Goal: Information Seeking & Learning: Learn about a topic

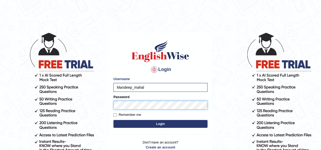
click at [113, 120] on button "Login" at bounding box center [160, 124] width 94 height 8
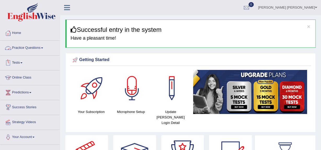
click at [30, 48] on link "Practice Questions" at bounding box center [30, 47] width 60 height 13
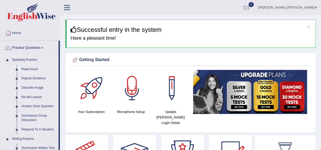
click at [27, 69] on link "Read Aloud" at bounding box center [38, 69] width 39 height 9
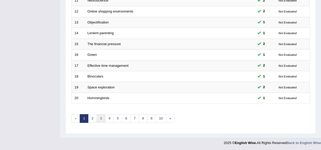
click at [99, 118] on link "3" at bounding box center [101, 119] width 9 height 9
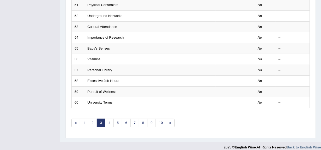
scroll to position [195, 0]
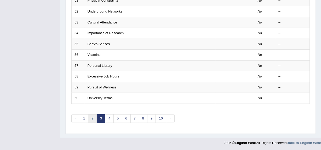
click at [90, 119] on link "2" at bounding box center [92, 119] width 9 height 9
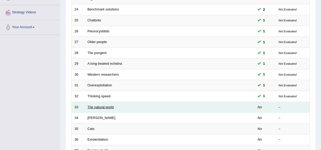
click at [98, 108] on link "The natural world" at bounding box center [101, 107] width 26 height 4
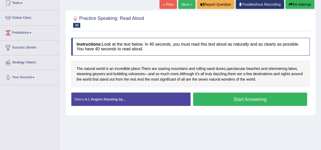
scroll to position [60, 0]
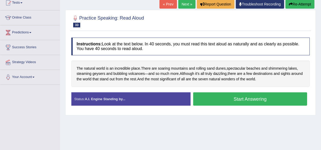
click at [239, 103] on button "Start Answering" at bounding box center [250, 99] width 114 height 13
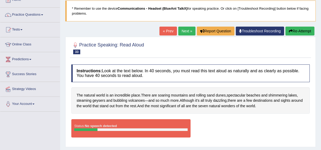
scroll to position [33, 0]
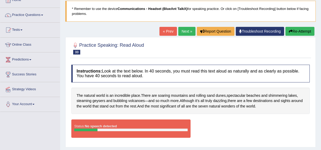
click at [297, 32] on button "Re-Attempt" at bounding box center [300, 31] width 29 height 9
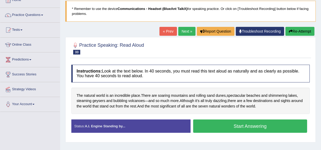
scroll to position [33, 0]
click at [251, 126] on button "Start Answering" at bounding box center [250, 126] width 114 height 13
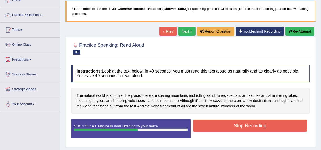
click at [244, 123] on button "Stop Recording" at bounding box center [250, 126] width 114 height 12
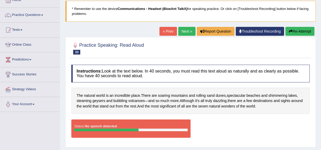
click at [223, 138] on div "Status: No speech detected Start Answering Stop Recording" at bounding box center [190, 132] width 238 height 24
click at [299, 32] on button "Re-Attempt" at bounding box center [300, 31] width 29 height 9
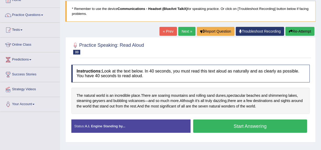
click at [226, 129] on button "Start Answering" at bounding box center [250, 126] width 114 height 13
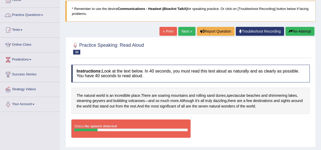
click at [32, 14] on link "Practice Questions" at bounding box center [30, 14] width 60 height 13
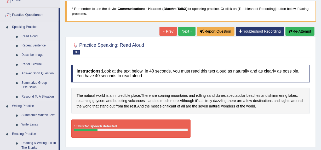
click at [27, 45] on link "Repeat Sentence" at bounding box center [38, 45] width 39 height 9
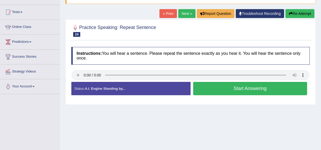
click at [261, 85] on button "Start Answering" at bounding box center [250, 88] width 114 height 13
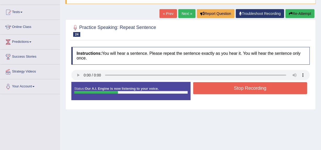
click at [261, 85] on button "Stop Recording" at bounding box center [250, 88] width 114 height 12
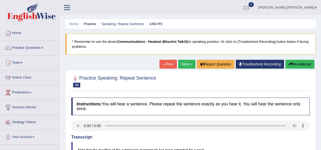
click at [259, 66] on link "Troubleshoot Recording" at bounding box center [260, 64] width 48 height 9
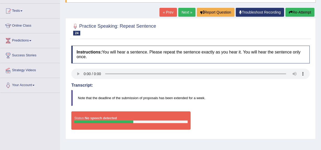
scroll to position [52, 0]
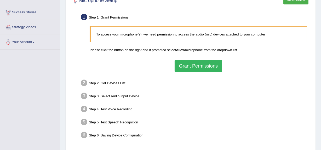
scroll to position [124, 0]
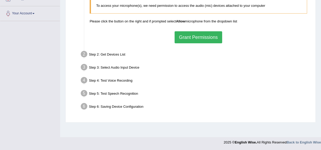
click at [205, 38] on button "Grant Permissions" at bounding box center [199, 37] width 48 height 12
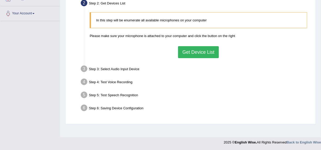
click at [201, 52] on button "Get Device List" at bounding box center [198, 52] width 41 height 12
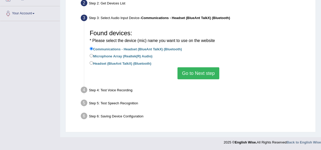
click at [196, 75] on button "Go to Next step" at bounding box center [199, 73] width 42 height 12
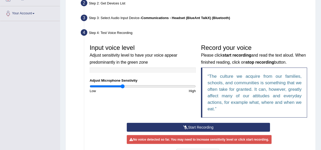
scroll to position [189, 0]
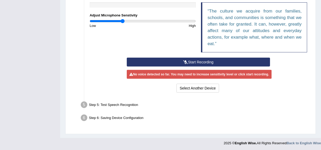
click at [200, 71] on div "No voice detected so far. You may need to increase sensitivity level or click s…" at bounding box center [199, 74] width 145 height 9
click at [198, 65] on button "Start Recording" at bounding box center [198, 62] width 143 height 9
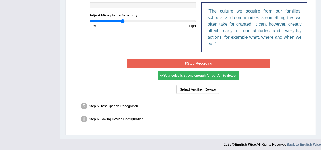
click at [210, 62] on button "Stop Recording" at bounding box center [198, 63] width 143 height 9
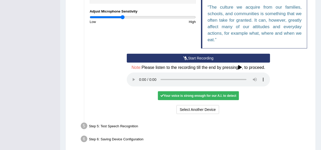
scroll to position [193, 0]
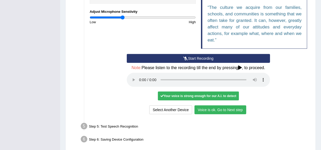
click at [223, 110] on button "Voice is ok. Go to Next step" at bounding box center [221, 110] width 52 height 9
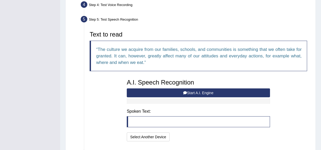
scroll to position [152, 0]
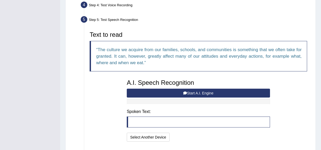
click at [221, 93] on button "Start A.I. Engine" at bounding box center [198, 93] width 143 height 9
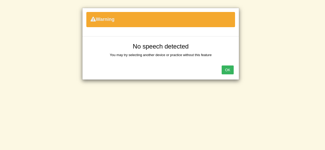
click at [229, 70] on button "OK" at bounding box center [227, 70] width 12 height 9
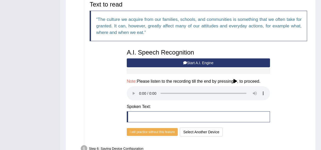
scroll to position [183, 0]
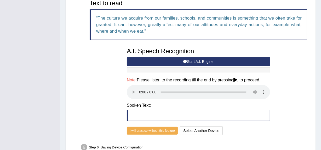
click at [202, 59] on button "Start A.I. Engine" at bounding box center [198, 61] width 143 height 9
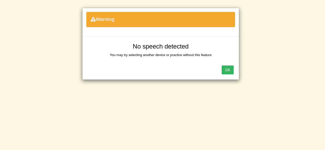
click at [226, 71] on button "OK" at bounding box center [227, 70] width 12 height 9
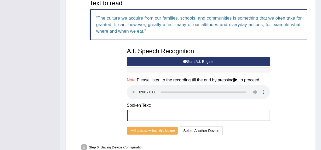
scroll to position [213, 0]
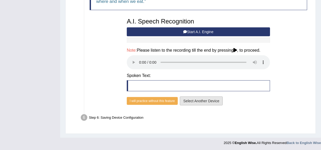
click at [210, 100] on button "Select Another Device" at bounding box center [201, 101] width 43 height 9
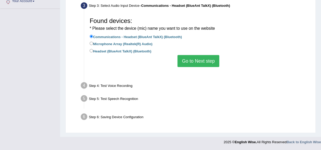
scroll to position [124, 0]
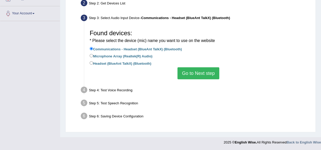
click at [201, 74] on button "Go to Next step" at bounding box center [199, 73] width 42 height 12
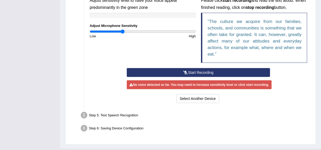
scroll to position [178, 0]
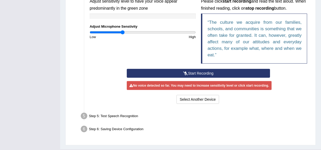
click at [201, 72] on button "Start Recording" at bounding box center [198, 73] width 143 height 9
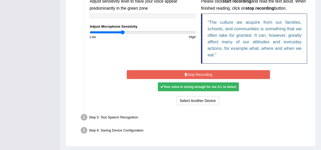
click at [212, 75] on button "Stop Recording" at bounding box center [198, 74] width 143 height 9
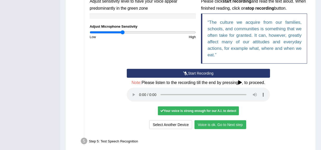
click at [220, 124] on button "Voice is ok. Go to Next step" at bounding box center [221, 125] width 52 height 9
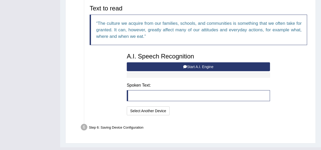
click at [237, 68] on button "Start A.I. Engine" at bounding box center [198, 66] width 143 height 9
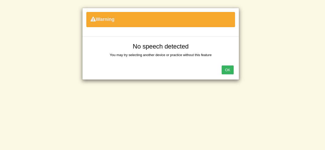
click at [227, 67] on button "OK" at bounding box center [227, 70] width 12 height 9
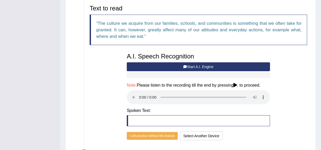
click at [209, 67] on button "Start A.I. Engine" at bounding box center [198, 66] width 143 height 9
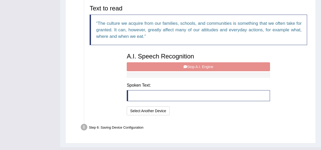
click at [209, 67] on div "A.I. Speech Recognition Start A.I. Engine Stop A.I. Engine Note: Please listen …" at bounding box center [198, 83] width 149 height 66
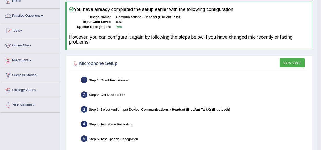
scroll to position [16, 0]
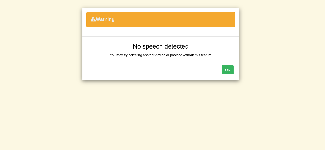
click at [229, 69] on button "OK" at bounding box center [227, 70] width 12 height 9
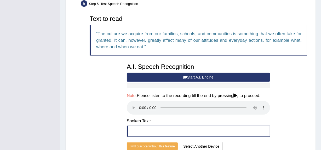
scroll to position [168, 0]
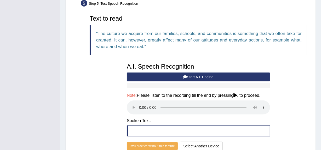
click at [196, 74] on button "Start A.I. Engine" at bounding box center [198, 77] width 143 height 9
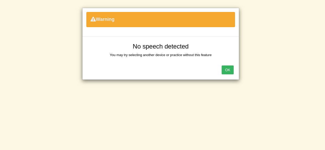
click at [226, 71] on button "OK" at bounding box center [227, 70] width 12 height 9
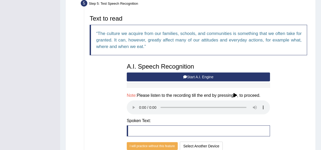
click at [117, 78] on div "Text to read The culture we acquire from our families, schools, and communities…" at bounding box center [198, 83] width 223 height 140
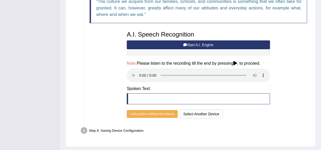
scroll to position [191, 0]
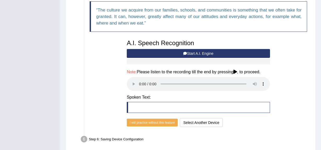
click at [205, 53] on button "Start A.I. Engine" at bounding box center [198, 53] width 143 height 9
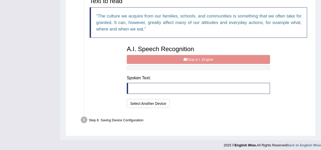
scroll to position [188, 0]
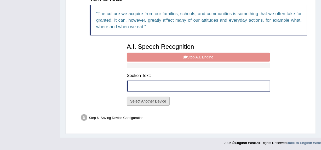
click at [143, 99] on button "Select Another Device" at bounding box center [148, 101] width 43 height 9
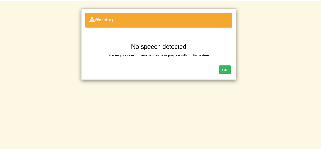
scroll to position [124, 0]
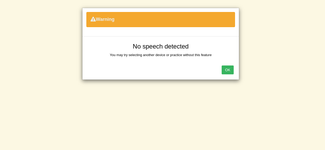
click at [231, 70] on button "OK" at bounding box center [227, 70] width 12 height 9
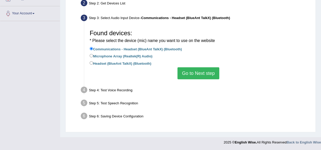
click at [201, 73] on button "Go to Next step" at bounding box center [199, 73] width 42 height 12
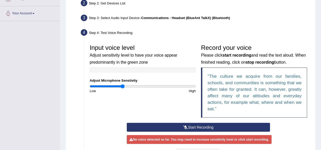
scroll to position [155, 0]
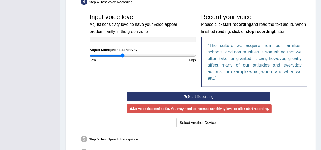
click at [196, 95] on button "Start Recording" at bounding box center [198, 96] width 143 height 9
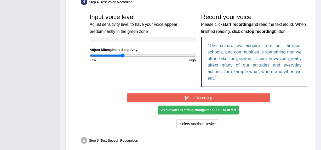
click at [196, 95] on button "Stop Recording" at bounding box center [198, 98] width 143 height 9
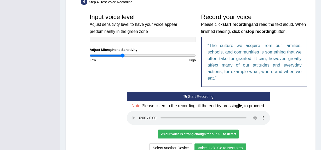
click at [214, 146] on button "Voice is ok. Go to Next step" at bounding box center [221, 148] width 52 height 9
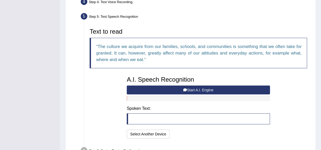
click at [205, 91] on button "Start A.I. Engine" at bounding box center [198, 90] width 143 height 9
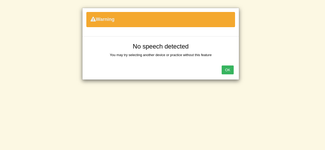
click at [226, 71] on button "OK" at bounding box center [227, 70] width 12 height 9
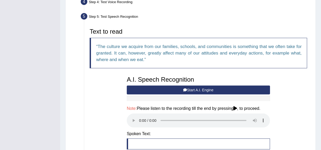
scroll to position [213, 0]
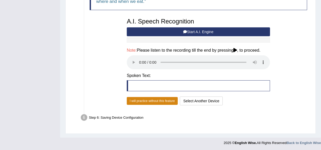
click at [158, 100] on button "I will practice without this feature" at bounding box center [152, 101] width 51 height 8
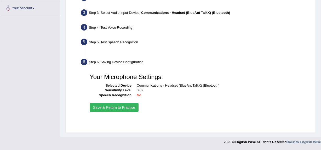
scroll to position [124, 0]
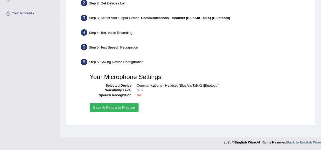
click at [120, 107] on button "Save & Return to Practice" at bounding box center [114, 107] width 49 height 9
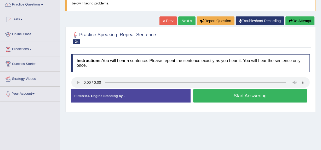
click at [235, 99] on button "Start Answering" at bounding box center [250, 95] width 114 height 13
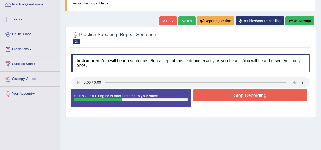
click at [235, 99] on button "Stop Recording" at bounding box center [250, 96] width 114 height 12
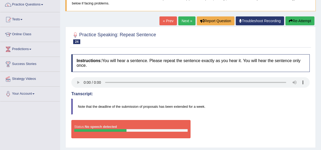
click at [183, 21] on link "Next »" at bounding box center [186, 20] width 17 height 9
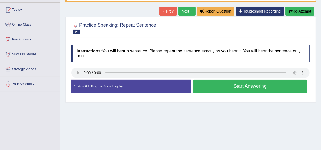
click at [246, 90] on button "Start Answering" at bounding box center [250, 86] width 114 height 13
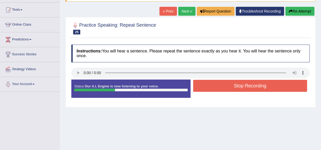
click at [246, 90] on button "Stop Recording" at bounding box center [250, 86] width 114 height 12
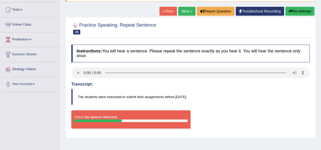
click at [302, 9] on button "Re-Attempt" at bounding box center [300, 11] width 29 height 9
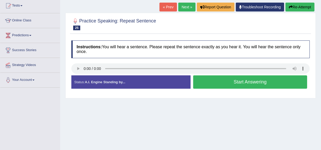
scroll to position [57, 0]
click at [228, 81] on button "Start Answering" at bounding box center [250, 82] width 114 height 13
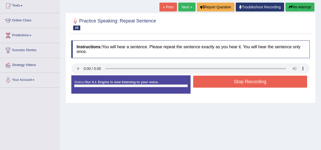
scroll to position [0, 0]
click at [228, 81] on button "Stop Recording" at bounding box center [250, 82] width 114 height 12
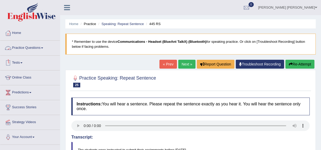
click at [31, 46] on link "Practice Questions" at bounding box center [30, 47] width 60 height 13
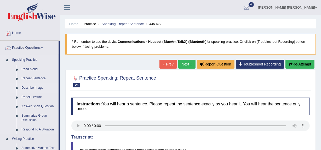
click at [32, 88] on link "Describe Image" at bounding box center [38, 87] width 39 height 9
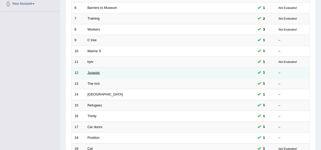
click at [93, 72] on link "Jurassic" at bounding box center [94, 73] width 13 height 4
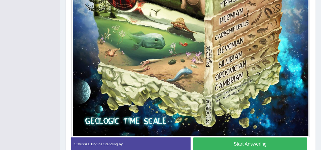
scroll to position [344, 0]
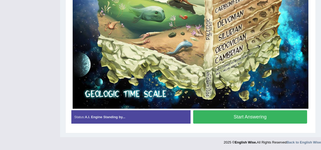
click at [219, 117] on button "Start Answering" at bounding box center [250, 117] width 114 height 13
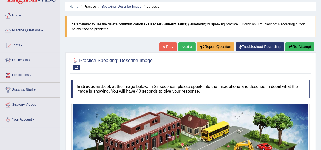
scroll to position [0, 0]
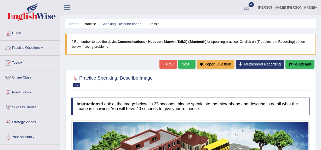
click at [29, 47] on link "Practice Questions" at bounding box center [30, 47] width 60 height 13
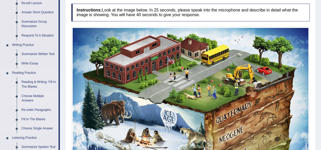
scroll to position [94, 0]
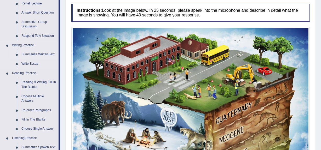
click at [43, 54] on link "Summarize Written Text" at bounding box center [38, 54] width 39 height 9
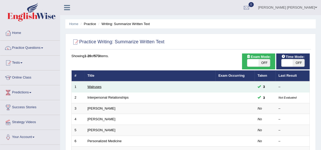
click at [99, 85] on link "Walruses" at bounding box center [95, 87] width 14 height 4
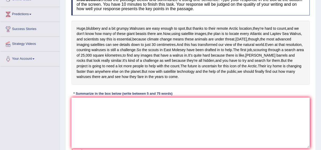
scroll to position [78, 0]
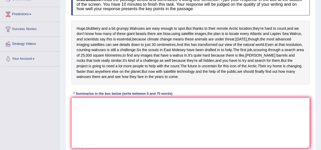
click at [87, 126] on textarea at bounding box center [190, 123] width 238 height 51
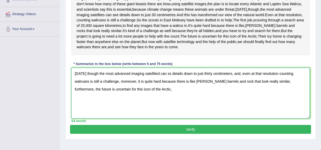
scroll to position [136, 0]
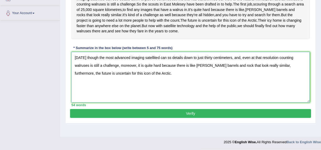
type textarea "[DATE] though the most advanced imaging satellited can ss details down to just …"
click at [152, 118] on button "Verify" at bounding box center [190, 113] width 241 height 9
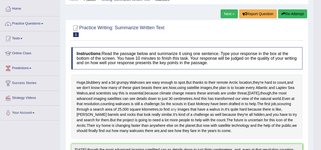
scroll to position [0, 0]
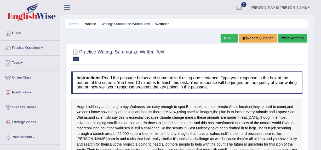
click at [291, 39] on button "Re-Attempt" at bounding box center [292, 38] width 29 height 9
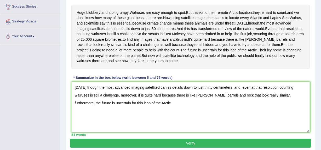
click at [229, 110] on textarea "[DATE] though the most advanced imaging satellited can ss details down to just …" at bounding box center [190, 107] width 238 height 51
click at [169, 109] on textarea "[DATE] though the most advanced imaging satellited can ss details down to just …" at bounding box center [190, 107] width 238 height 51
click at [158, 109] on textarea "[DATE] though the most advanced imaging satellited can see details down to just…" at bounding box center [190, 107] width 238 height 51
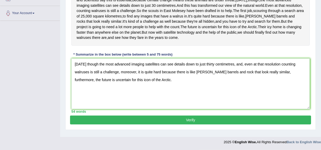
type textarea "[DATE] though the most advanced imaging satellites can see details down to just…"
click at [162, 123] on button "Verify" at bounding box center [190, 120] width 241 height 9
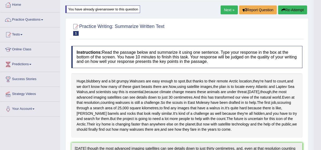
scroll to position [0, 0]
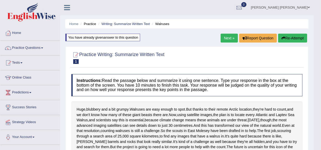
click at [226, 37] on link "Next »" at bounding box center [229, 38] width 17 height 9
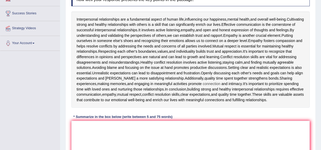
scroll to position [94, 0]
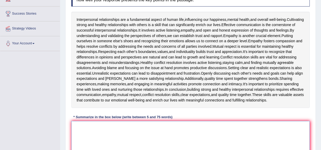
click at [124, 135] on textarea at bounding box center [190, 146] width 238 height 51
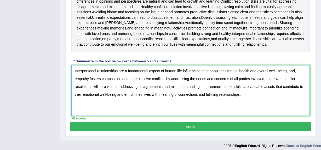
scroll to position [150, 0]
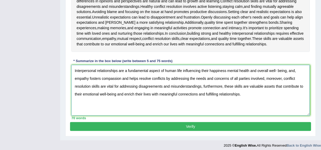
type textarea "Interpersonal relationships are a fundamental aspect of human life influencing …"
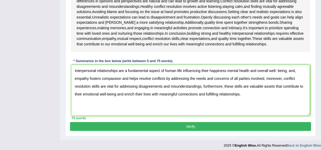
click at [200, 131] on button "Verify" at bounding box center [190, 126] width 241 height 9
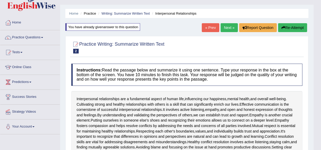
scroll to position [0, 0]
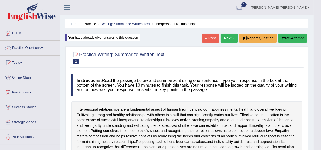
click at [227, 40] on link "Next »" at bounding box center [229, 38] width 17 height 9
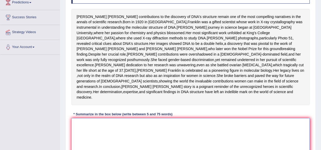
click at [173, 143] on textarea at bounding box center [190, 143] width 238 height 51
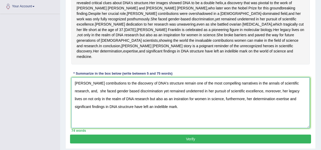
scroll to position [131, 0]
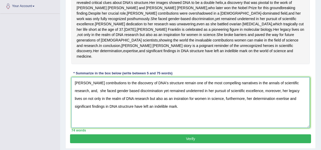
click at [178, 115] on textarea "[PERSON_NAME] contributions to the discovery of DNA's structure remain one of t…" at bounding box center [190, 102] width 238 height 51
click at [282, 115] on textarea "Rosalind Franklin's contributions to the discovery of DNA's structure remain on…" at bounding box center [190, 102] width 238 height 51
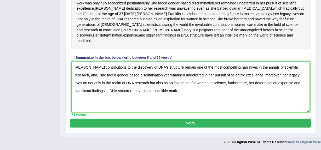
type textarea "[PERSON_NAME] contributions to the discovery of DNA's structure remain one of t…"
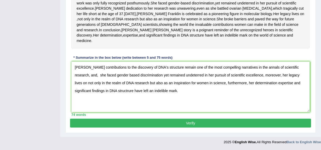
click at [243, 125] on button "Verify" at bounding box center [190, 123] width 241 height 9
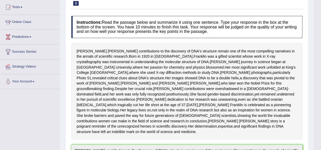
scroll to position [0, 0]
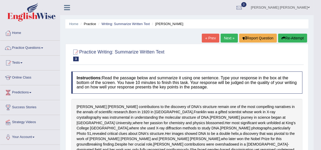
click at [292, 37] on button "Re-Attempt" at bounding box center [292, 38] width 29 height 9
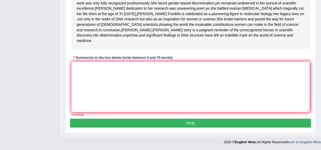
scroll to position [169, 0]
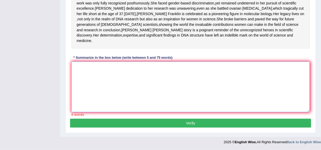
paste textarea "Rosalind Franklin's contributions to the discovery of DNA's structure remain on…"
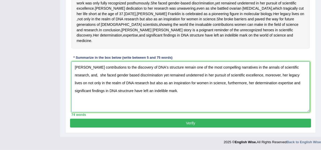
click at [133, 92] on textarea "Rosalind Franklin's contributions to the discovery of DNA's structure remain on…" at bounding box center [190, 87] width 238 height 51
type textarea "Rosalind Franklin's contributions to the discovery of DNA's structure remain on…"
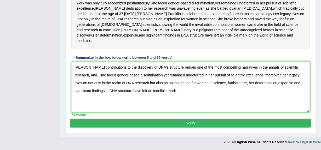
click at [163, 122] on button "Verify" at bounding box center [190, 123] width 241 height 9
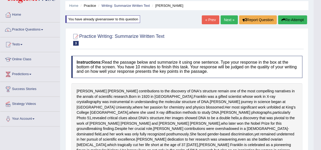
scroll to position [0, 0]
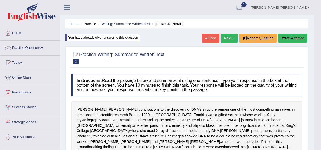
click at [27, 48] on link "Practice Questions" at bounding box center [30, 47] width 60 height 13
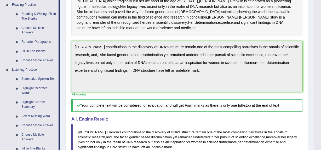
scroll to position [163, 0]
click at [29, 80] on link "Summarize Spoken Text" at bounding box center [38, 78] width 39 height 9
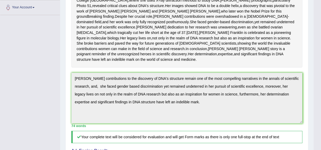
scroll to position [88, 0]
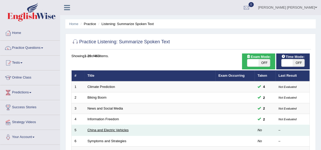
click at [100, 129] on link "China and Electric Vehicles" at bounding box center [108, 130] width 41 height 4
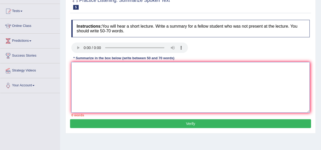
click at [77, 67] on textarea at bounding box center [190, 87] width 238 height 51
type textarea "R"
type textarea "A"
click at [101, 68] on textarea "The noteworthy oint was revealed in the lecture was global electric." at bounding box center [190, 87] width 238 height 51
click at [187, 67] on textarea "The noteworthy point was revealed in the lecture was global electric." at bounding box center [190, 87] width 238 height 51
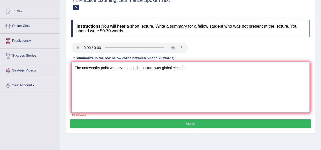
click at [80, 67] on textarea "The noteworthy point was revealed in the lecture was global electric." at bounding box center [190, 87] width 238 height 51
click at [185, 70] on textarea "A noteworthy point was revealed in the lecture was global electric." at bounding box center [190, 87] width 238 height 51
click at [198, 68] on textarea "A noteworthy point was revealed in the lecture was global electric. To elaboura…" at bounding box center [190, 87] width 238 height 51
click at [230, 66] on textarea "A noteworthy point was revealed in the lecture was global electric. To elaborat…" at bounding box center [190, 87] width 238 height 51
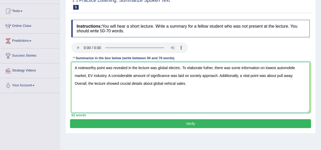
type textarea "A noteworthy point was revealed in the lecture was global electric. To elaborat…"
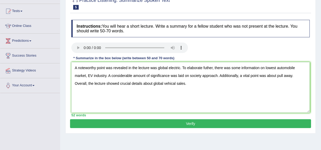
click at [213, 123] on button "Verify" at bounding box center [190, 124] width 241 height 9
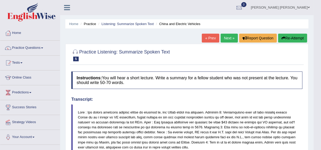
click at [285, 37] on button "Re-Attempt" at bounding box center [292, 38] width 29 height 9
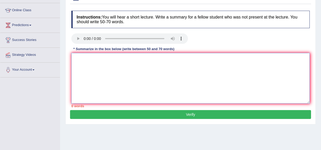
paste textarea "A noteworthy point was revealed in the lecture was global electric. To elaborat…"
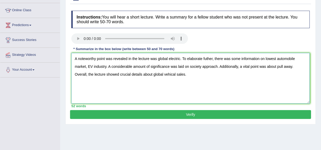
click at [175, 74] on textarea "A noteworthy point was revealed in the lecture was global electric. To elaborat…" at bounding box center [190, 78] width 238 height 51
click at [206, 58] on textarea "A noteworthy point was revealed in the lecture was global electric. To elaborat…" at bounding box center [190, 78] width 238 height 51
type textarea "A noteworthy point was revealed in the lecture was global electric. To elaborat…"
click at [208, 116] on button "Verify" at bounding box center [190, 114] width 241 height 9
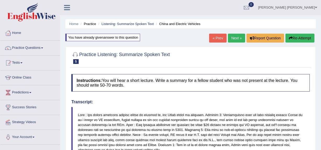
click at [288, 7] on link "[PERSON_NAME] [PERSON_NAME]" at bounding box center [287, 7] width 67 height 14
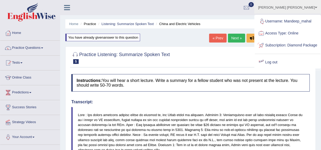
click at [280, 69] on link "Log out" at bounding box center [288, 62] width 66 height 12
